Goal: Task Accomplishment & Management: Manage account settings

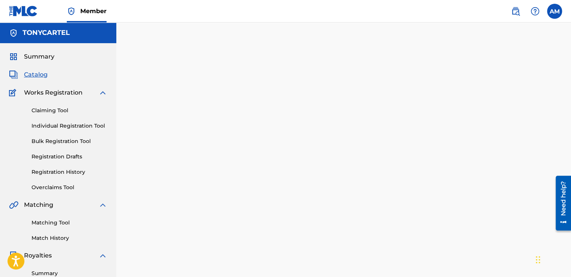
click at [43, 54] on span "Summary" at bounding box center [39, 56] width 30 height 9
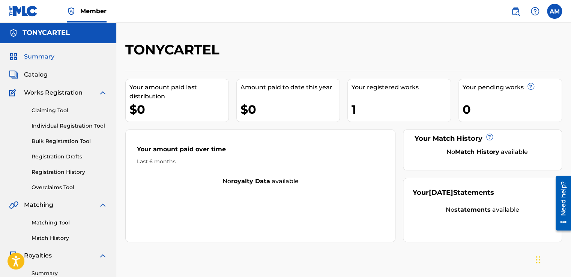
click at [48, 171] on link "Registration History" at bounding box center [70, 172] width 76 height 8
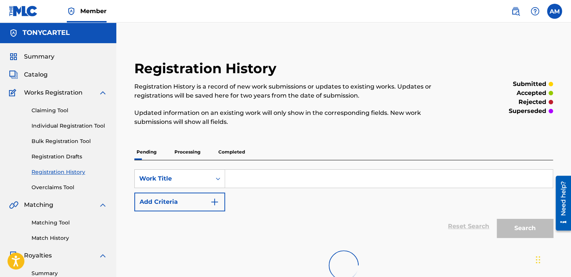
click at [48, 171] on link "Registration History" at bounding box center [70, 172] width 76 height 8
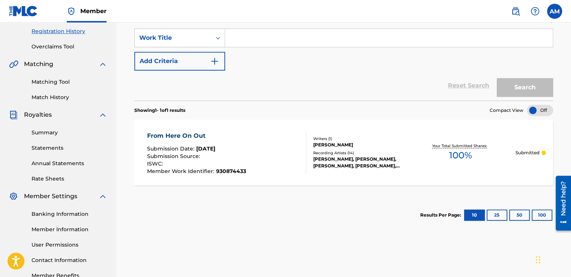
scroll to position [142, 0]
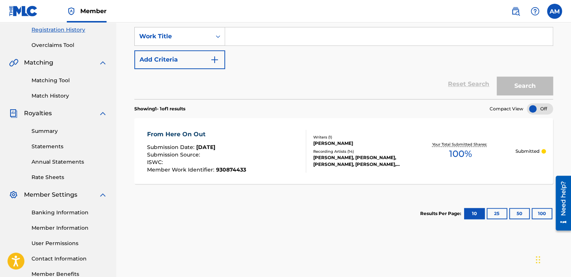
click at [239, 163] on div "ISWC :" at bounding box center [196, 163] width 99 height 8
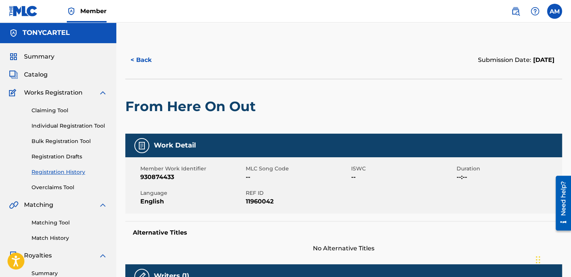
click at [548, 17] on div "AM AM [PERSON_NAME] [EMAIL_ADDRESS][DOMAIN_NAME] Notification Preferences Profi…" at bounding box center [532, 11] width 59 height 15
click at [554, 13] on label at bounding box center [554, 11] width 15 height 15
click at [554, 11] on input "AM [PERSON_NAME] [EMAIL_ADDRESS][DOMAIN_NAME] Notification Preferences Profile …" at bounding box center [554, 11] width 0 height 0
click at [554, 13] on div "AM AM [PERSON_NAME] [EMAIL_ADDRESS][DOMAIN_NAME] Notification Preferences Profi…" at bounding box center [554, 11] width 15 height 15
click at [554, 13] on label at bounding box center [554, 11] width 15 height 15
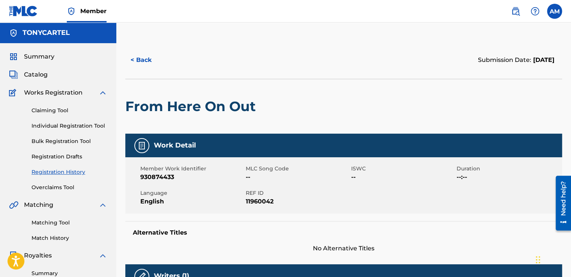
click at [554, 11] on input "AM [PERSON_NAME] [EMAIL_ADDRESS][DOMAIN_NAME] Notification Preferences Profile …" at bounding box center [554, 11] width 0 height 0
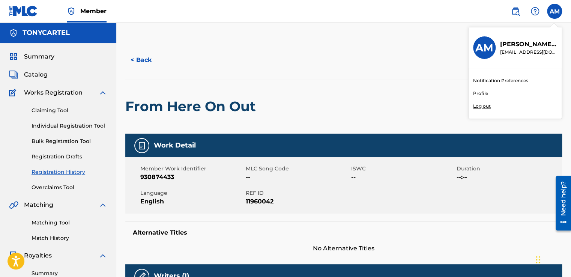
click at [476, 92] on link "Profile" at bounding box center [480, 93] width 15 height 7
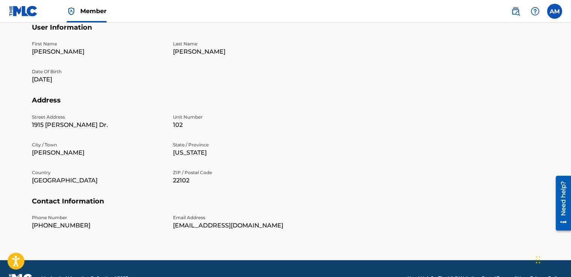
scroll to position [228, 0]
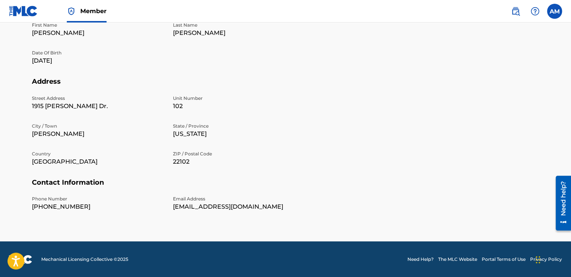
click at [62, 201] on p "Phone Number" at bounding box center [98, 198] width 132 height 7
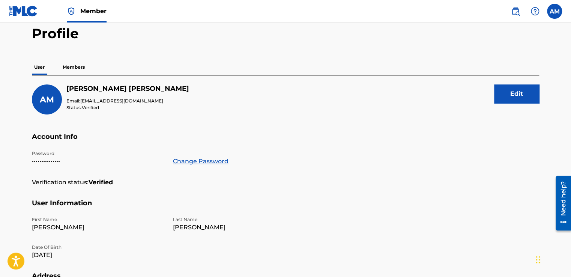
scroll to position [30, 0]
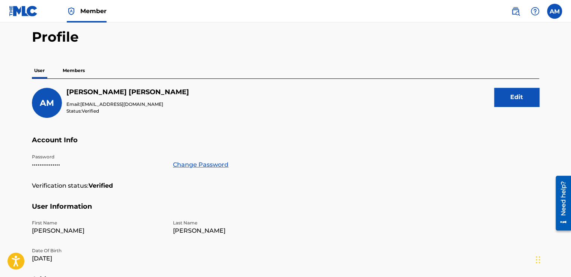
click at [498, 101] on button "Edit" at bounding box center [516, 97] width 45 height 19
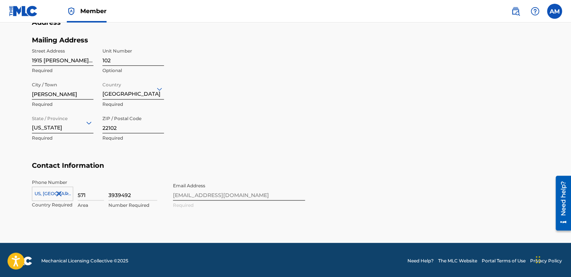
scroll to position [324, 0]
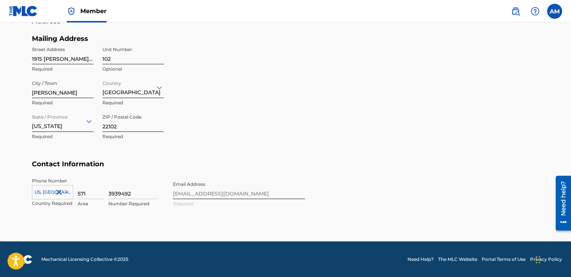
click at [135, 192] on input "3939492" at bounding box center [132, 187] width 49 height 21
type input "3"
type input "6062336"
click at [135, 192] on input "6062336" at bounding box center [132, 187] width 49 height 21
type input "[GEOGRAPHIC_DATA]"
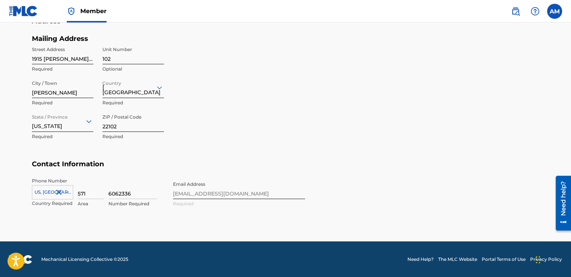
type input "1"
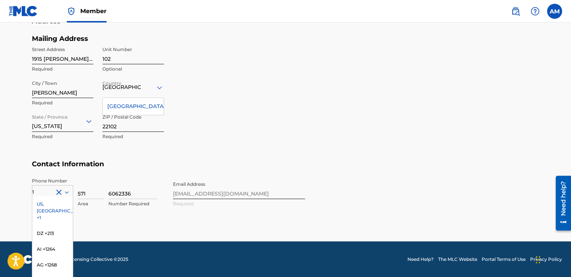
scroll to position [356, 0]
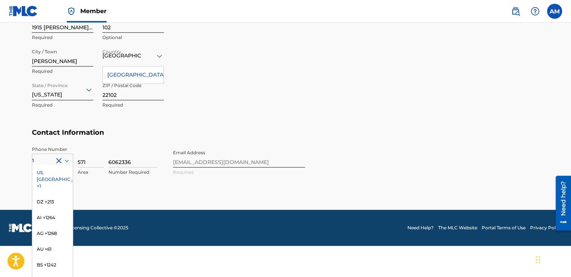
type input "6062336"
click at [37, 172] on div "US, [GEOGRAPHIC_DATA] +1" at bounding box center [52, 179] width 41 height 29
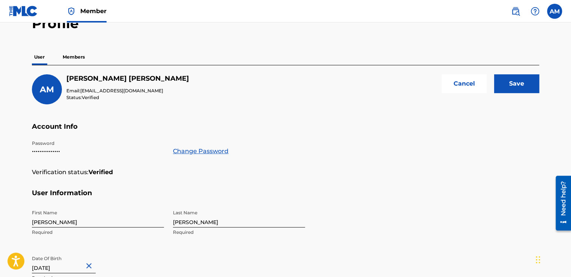
scroll to position [44, 0]
click at [526, 75] on input "Save" at bounding box center [516, 83] width 45 height 19
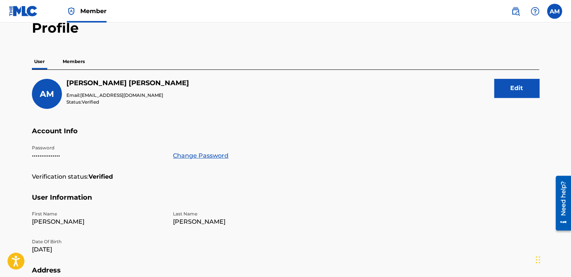
scroll to position [0, 0]
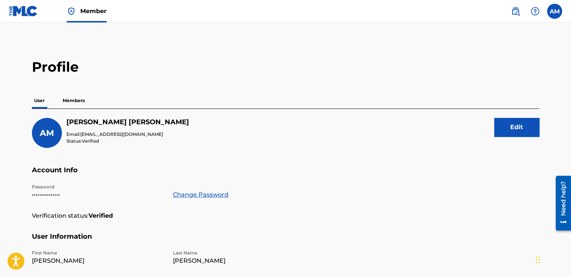
click at [70, 102] on p "Members" at bounding box center [73, 101] width 27 height 16
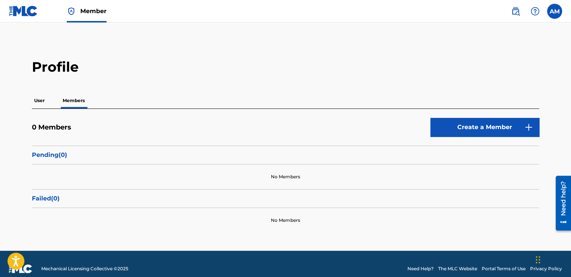
click at [530, 121] on link "Create a Member" at bounding box center [484, 127] width 109 height 19
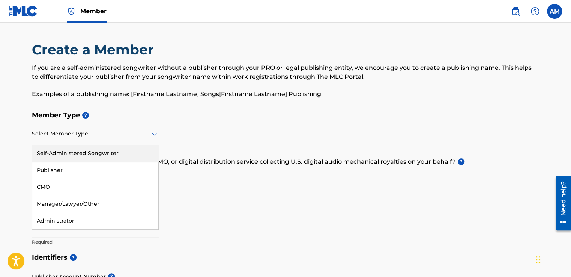
click at [151, 132] on icon at bounding box center [154, 133] width 9 height 9
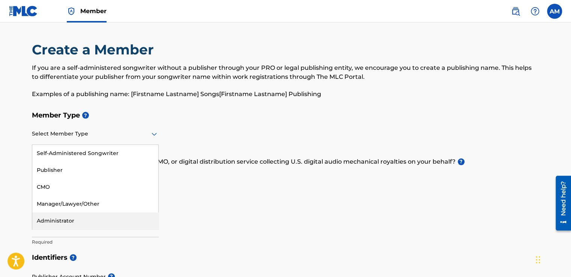
click at [76, 220] on div "Administrator" at bounding box center [95, 220] width 126 height 17
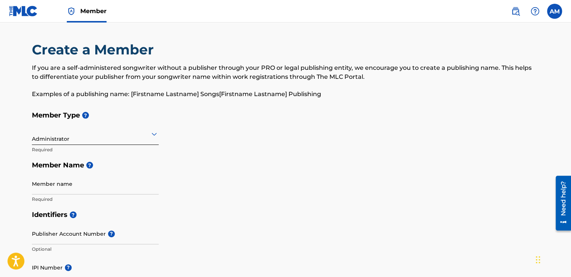
drag, startPoint x: 570, startPoint y: 107, endPoint x: 552, endPoint y: 86, distance: 27.4
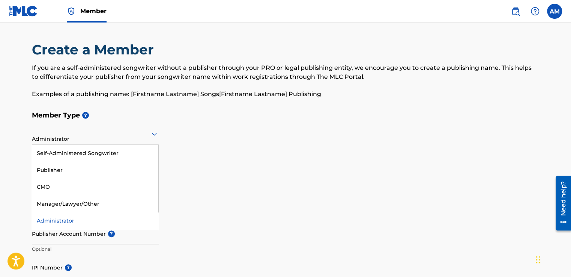
click at [152, 131] on icon at bounding box center [154, 133] width 9 height 9
click at [56, 170] on div "Publisher" at bounding box center [95, 170] width 126 height 17
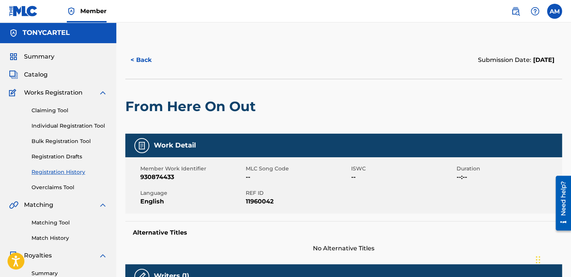
click at [45, 58] on span "Summary" at bounding box center [39, 56] width 30 height 9
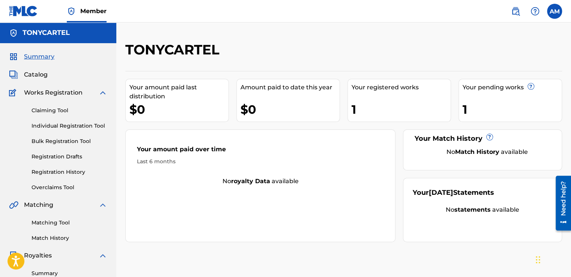
click at [77, 142] on link "Bulk Registration Tool" at bounding box center [70, 141] width 76 height 8
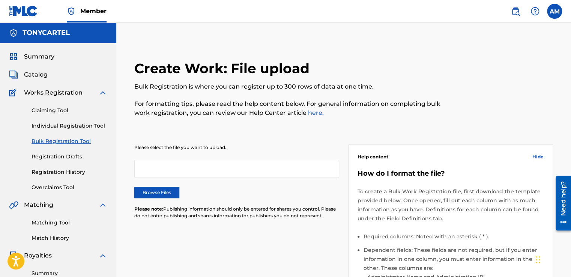
click at [77, 142] on link "Bulk Registration Tool" at bounding box center [70, 141] width 76 height 8
